Goal: Task Accomplishment & Management: Manage account settings

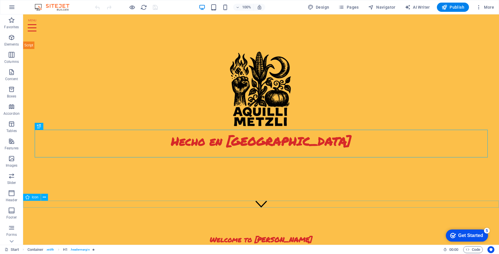
scroll to position [105, 0]
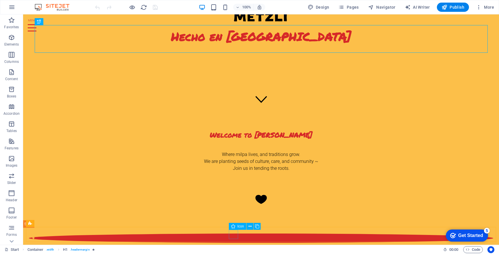
click at [233, 230] on div "Icon" at bounding box center [247, 226] width 36 height 7
click at [234, 234] on figure at bounding box center [261, 238] width 464 height 9
select select "xMidYMid"
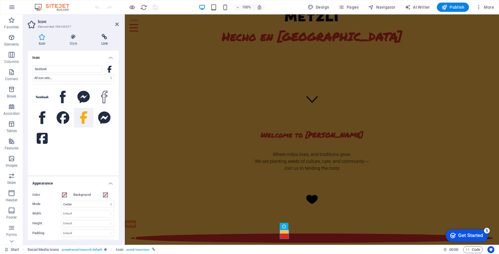
click at [105, 39] on icon at bounding box center [104, 37] width 28 height 6
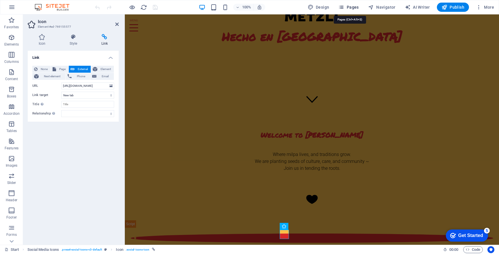
click at [340, 7] on icon "button" at bounding box center [341, 7] width 6 height 6
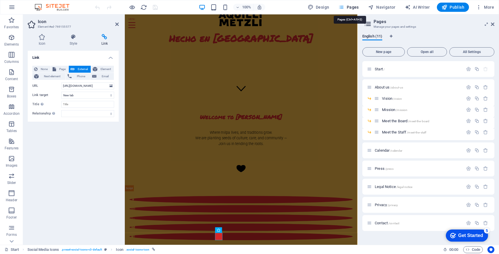
scroll to position [47, 0]
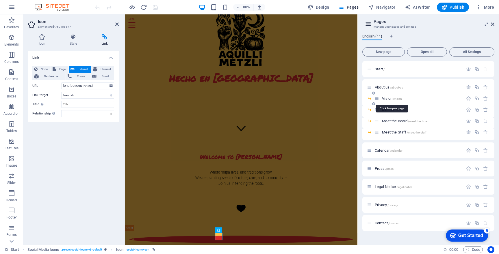
click at [385, 99] on span "Vision /vision" at bounding box center [392, 98] width 20 height 4
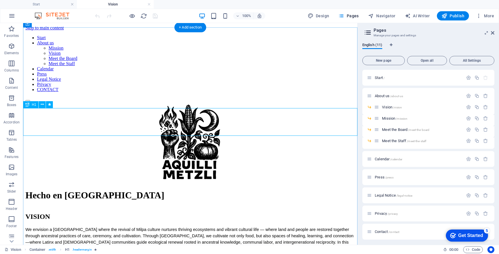
scroll to position [68, 0]
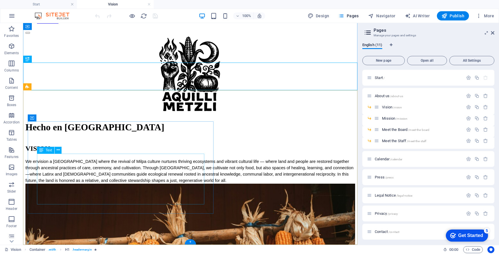
click at [108, 178] on div "We envision a North Coast where the revival of Milpa culture nurtures thriving …" at bounding box center [190, 171] width 330 height 25
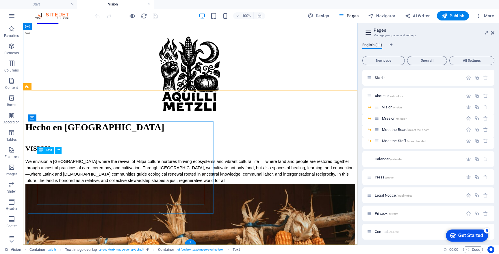
click at [167, 166] on div "We envision a North Coast where the revival of Milpa culture nurtures thriving …" at bounding box center [190, 171] width 330 height 25
click at [58, 149] on icon at bounding box center [58, 150] width 3 height 6
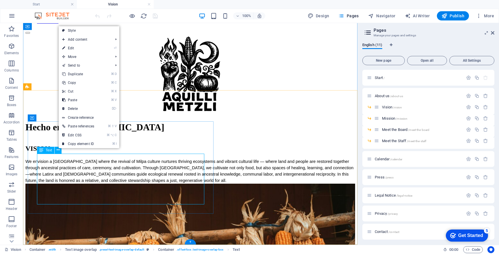
click at [72, 178] on div "We envision a North Coast where the revival of Milpa culture nurtures thriving …" at bounding box center [190, 171] width 330 height 25
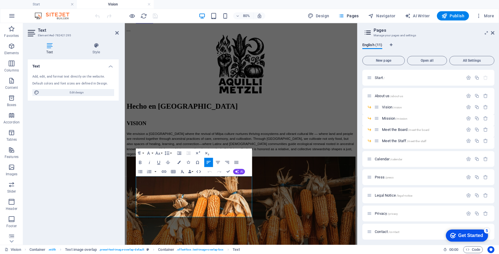
scroll to position [0, 0]
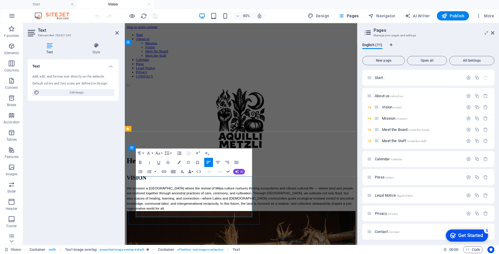
click at [231, 253] on p "We envision a North Coast where the revival of Milpa culture nurtures thriving …" at bounding box center [270, 243] width 286 height 32
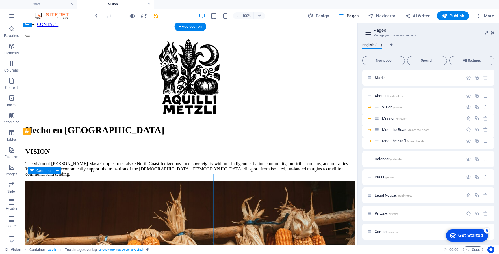
scroll to position [68, 0]
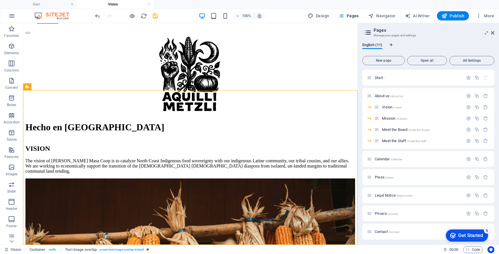
click at [156, 19] on div at bounding box center [126, 15] width 65 height 9
click at [156, 16] on icon "save" at bounding box center [155, 16] width 7 height 7
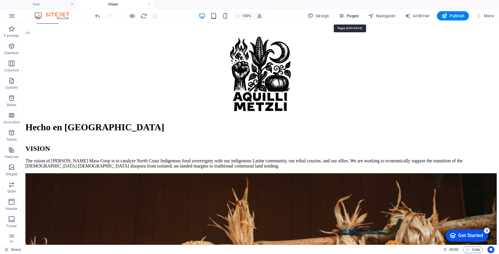
click at [353, 12] on button "Pages" at bounding box center [348, 15] width 25 height 9
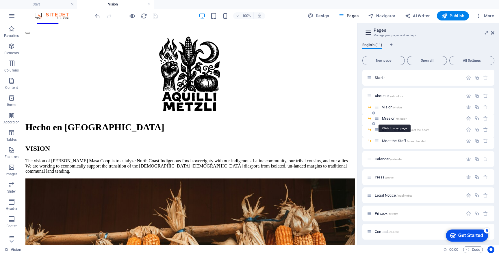
click at [394, 118] on span "Mission /mission" at bounding box center [394, 118] width 25 height 4
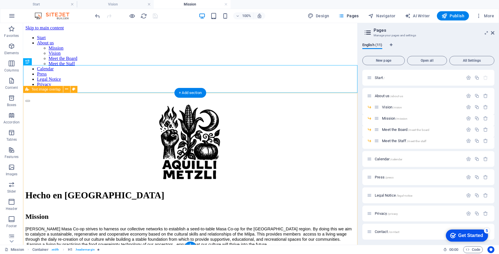
scroll to position [66, 0]
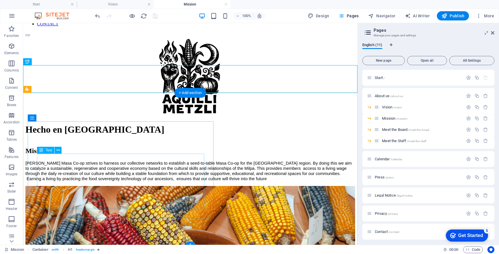
click at [158, 164] on div "Aquilli Metzli Masa Co-op strives to harness our collective networks to establi…" at bounding box center [190, 171] width 330 height 21
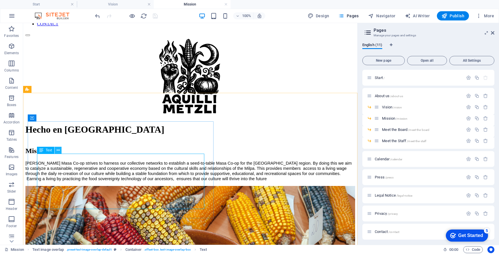
click at [58, 151] on icon at bounding box center [58, 151] width 3 height 6
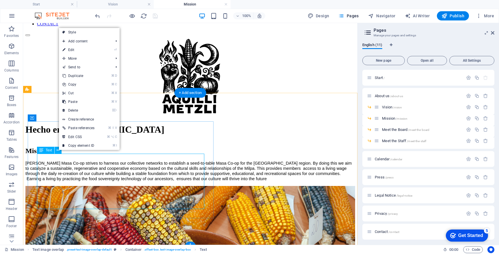
click at [92, 175] on div "Aquilli Metzli Masa Co-op strives to harness our collective networks to establi…" at bounding box center [190, 171] width 330 height 21
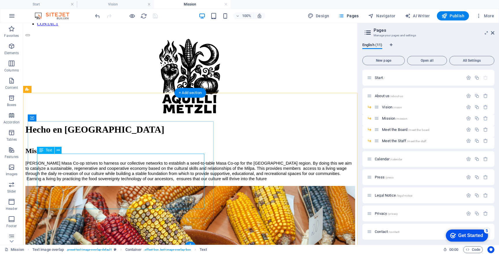
click at [92, 175] on div "Aquilli Metzli Masa Co-op strives to harness our collective networks to establi…" at bounding box center [190, 171] width 330 height 21
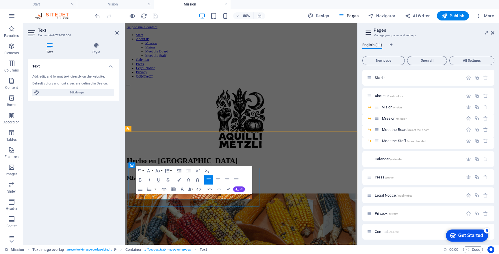
click at [192, 232] on p at bounding box center [270, 229] width 286 height 5
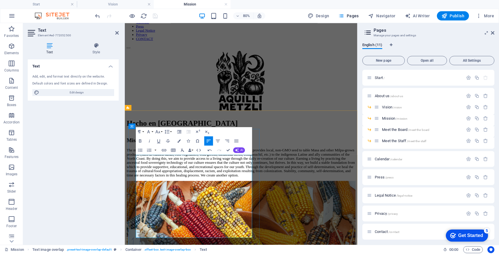
scroll to position [49, 0]
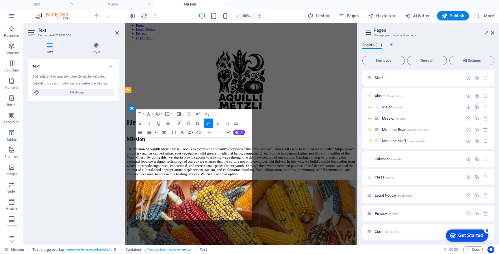
click at [223, 192] on p "The mission of Aquilli Metzli Masa Coop is to establish a solidarity cooperativ…" at bounding box center [270, 196] width 286 height 36
click at [214, 197] on p "The mission of Aquilli Metzli Masa Coop is to establish a solidarity cooperativ…" at bounding box center [270, 196] width 286 height 36
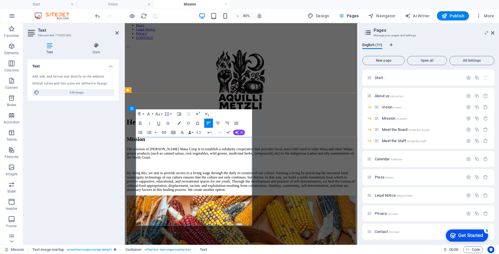
scroll to position [57, 0]
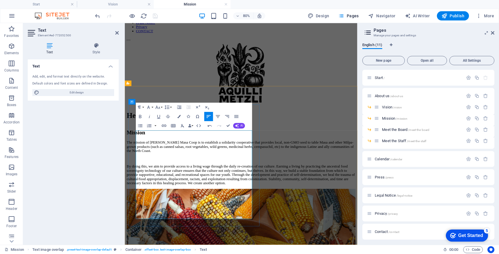
click at [207, 226] on p "By doing this, we aim to provide access to a living wage through the daily re-c…" at bounding box center [270, 213] width 286 height 26
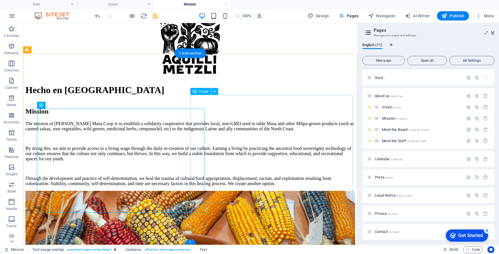
scroll to position [102, 0]
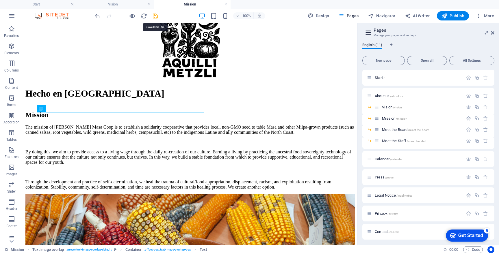
click at [155, 17] on icon "save" at bounding box center [155, 16] width 7 height 7
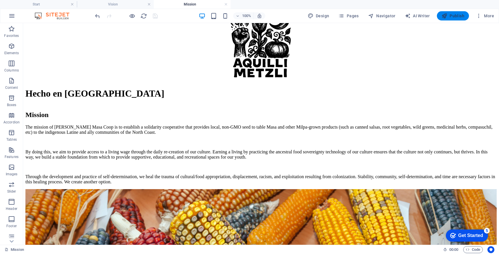
click at [451, 14] on span "Publish" at bounding box center [452, 16] width 23 height 6
